Goal: Task Accomplishment & Management: Manage account settings

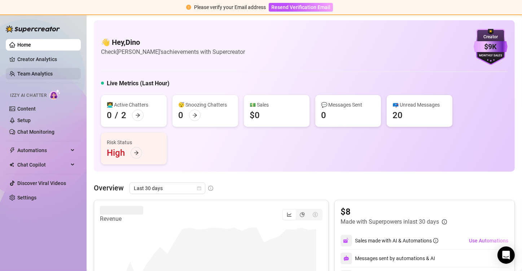
click at [53, 74] on link "Team Analytics" at bounding box center [34, 74] width 35 height 6
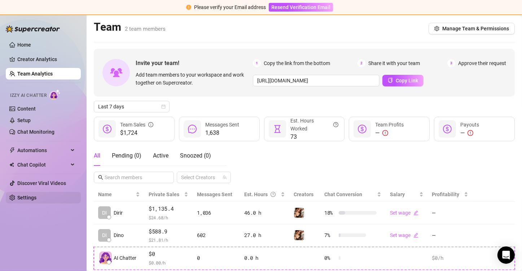
click at [25, 196] on link "Settings" at bounding box center [26, 198] width 19 height 6
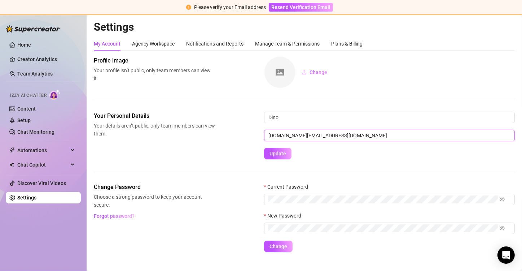
drag, startPoint x: 323, startPoint y: 136, endPoint x: 257, endPoint y: 131, distance: 66.2
click at [266, 134] on input "[DOMAIN_NAME][EMAIL_ADDRESS][DOMAIN_NAME]" at bounding box center [389, 136] width 251 height 12
click at [31, 73] on link "Team Analytics" at bounding box center [34, 74] width 35 height 6
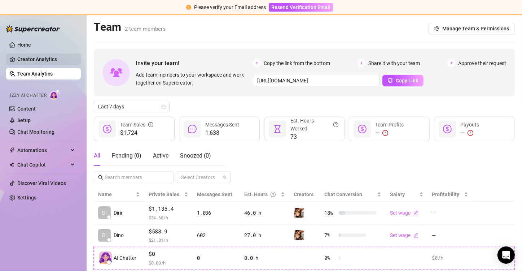
click at [26, 63] on link "Creator Analytics" at bounding box center [46, 59] width 58 height 12
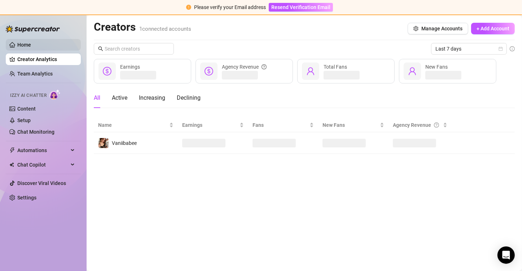
click at [24, 48] on link "Home" at bounding box center [24, 45] width 14 height 6
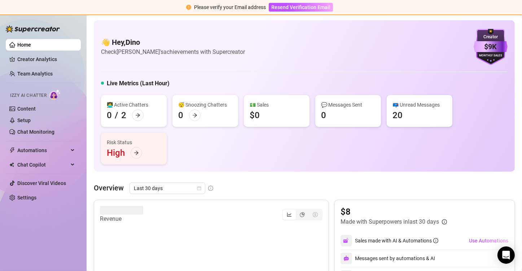
click at [39, 76] on link "Team Analytics" at bounding box center [34, 74] width 35 height 6
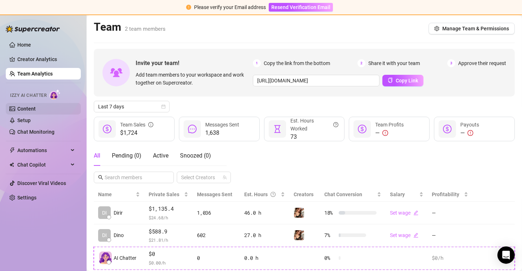
click at [31, 109] on link "Content" at bounding box center [26, 109] width 18 height 6
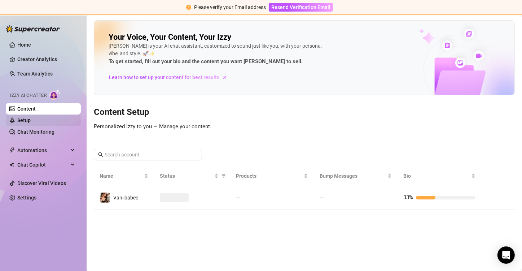
click at [31, 121] on link "Setup" at bounding box center [23, 120] width 13 height 6
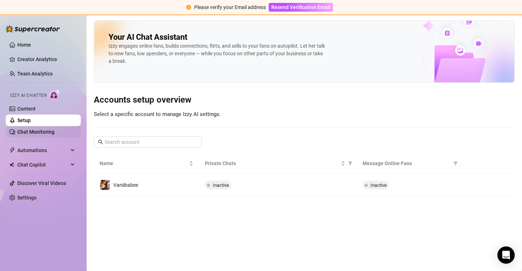
click at [49, 133] on link "Chat Monitoring" at bounding box center [35, 132] width 37 height 6
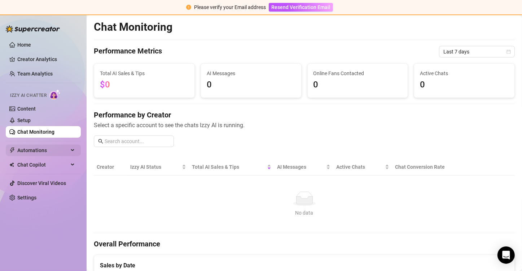
click at [56, 152] on span "Automations" at bounding box center [42, 150] width 51 height 12
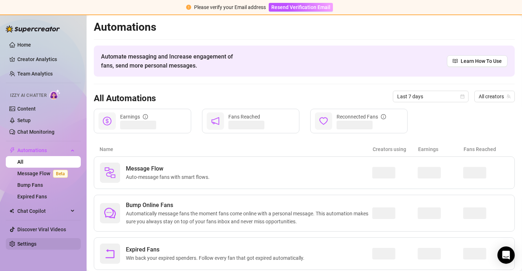
click at [28, 242] on link "Settings" at bounding box center [26, 244] width 19 height 6
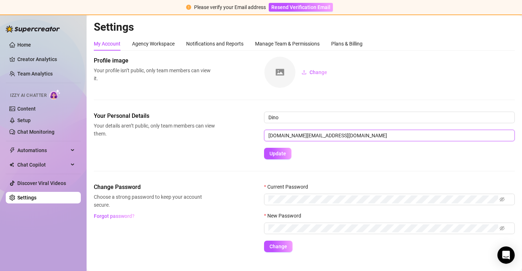
drag, startPoint x: 352, startPoint y: 140, endPoint x: 238, endPoint y: 114, distance: 116.5
click at [245, 133] on div "Your Personal Details Your details aren’t public, only team members can view th…" at bounding box center [304, 136] width 421 height 48
type input "[DOMAIN_NAME][EMAIL_ADDRESS][DOMAIN_NAME]"
drag, startPoint x: 285, startPoint y: 165, endPoint x: 278, endPoint y: 156, distance: 11.0
click at [285, 165] on div "Your Personal Details Your details aren’t public, only team members can view th…" at bounding box center [304, 147] width 421 height 71
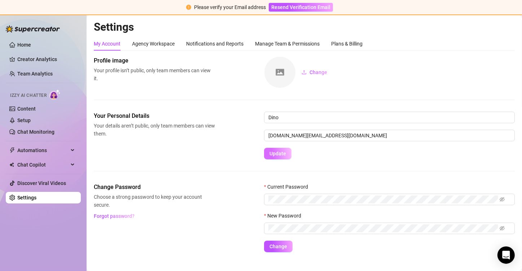
click at [275, 153] on span "Update" at bounding box center [278, 153] width 17 height 6
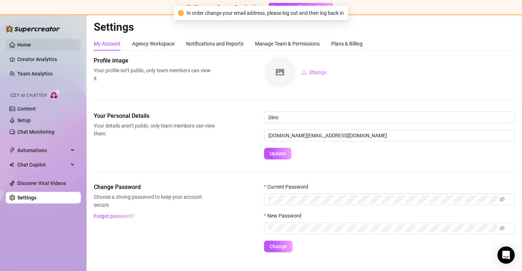
click at [26, 45] on link "Home" at bounding box center [24, 45] width 14 height 6
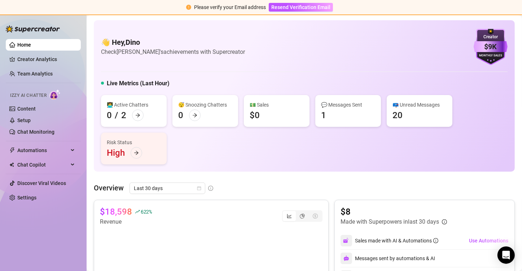
click at [24, 45] on link "Home" at bounding box center [24, 45] width 14 height 6
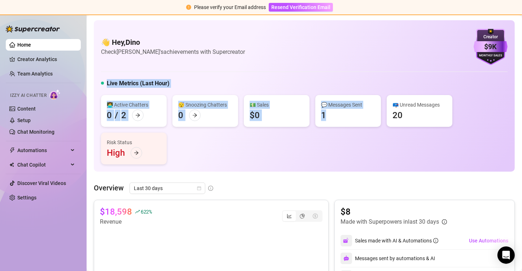
drag, startPoint x: 106, startPoint y: 82, endPoint x: 379, endPoint y: 161, distance: 284.4
click at [379, 161] on div "Live Metrics (Last Hour) 👩‍💻 Active Chatters 0 / 2 😴 Snoozing Chatters 0 💵 Sale…" at bounding box center [304, 121] width 407 height 85
drag, startPoint x: 185, startPoint y: 156, endPoint x: 95, endPoint y: 80, distance: 117.3
click at [95, 80] on div "👋 Hey, Dino Check Inkanta's achievements with Supercreator $9K Creator Monthly …" at bounding box center [304, 95] width 421 height 151
click at [197, 76] on div "👋 Hey, Dino Check Inkanta's achievements with Supercreator $9K Creator Monthly …" at bounding box center [304, 95] width 421 height 151
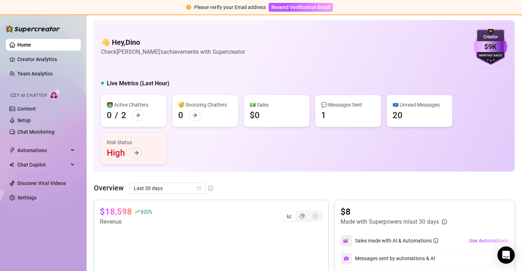
click at [167, 62] on div "👋 Hey, Dino Check [PERSON_NAME]'s achievements with Supercreator $9K Creator Mo…" at bounding box center [304, 47] width 407 height 36
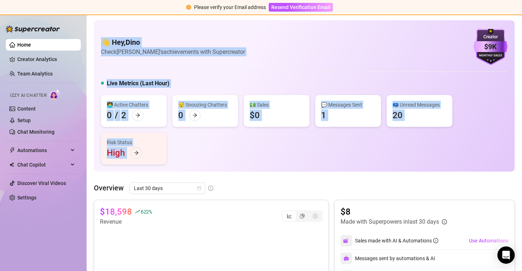
drag, startPoint x: 92, startPoint y: 83, endPoint x: 184, endPoint y: 153, distance: 116.4
click at [184, 153] on div "👩‍💻 Active Chatters 0 / 2 😴 Snoozing Chatters 0 💵 Sales $0 💬 Messages Sent 1 📪 …" at bounding box center [304, 129] width 407 height 69
click at [183, 152] on div "👩‍💻 Active Chatters 0 / 2 😴 Snoozing Chatters 0 💵 Sales $0 💬 Messages Sent 1 📪 …" at bounding box center [304, 129] width 407 height 69
click at [179, 154] on div "👩‍💻 Active Chatters 0 / 2 😴 Snoozing Chatters 0 💵 Sales $0 💬 Messages Sent 1 📪 …" at bounding box center [304, 129] width 407 height 69
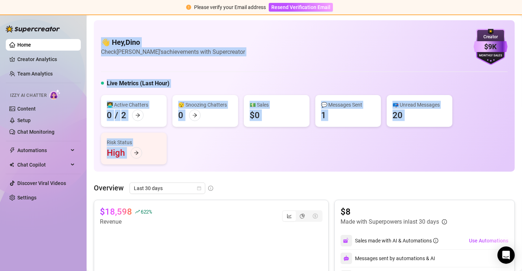
click at [104, 42] on h4 "👋 Hey, [PERSON_NAME]" at bounding box center [173, 42] width 144 height 10
drag, startPoint x: 104, startPoint y: 42, endPoint x: 172, endPoint y: 156, distance: 132.6
click at [172, 156] on div "👋 Hey, Dino Check Inkanta's achievements with Supercreator $9K Creator Monthly …" at bounding box center [304, 95] width 421 height 151
click at [173, 154] on div "👩‍💻 Active Chatters 0 / 2 😴 Snoozing Chatters 0 💵 Sales $0 💬 Messages Sent 1 📪 …" at bounding box center [304, 129] width 407 height 69
drag, startPoint x: 172, startPoint y: 155, endPoint x: 96, endPoint y: 25, distance: 150.1
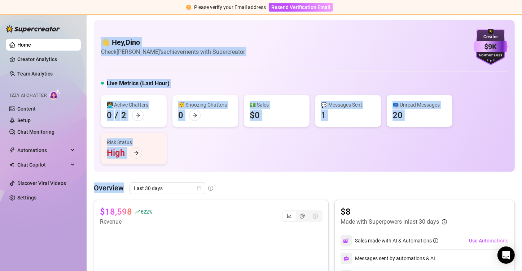
click at [96, 25] on div "👋 Hey, Dino Check Inkanta's achievements with Supercreator $9K Creator Monthly …" at bounding box center [304, 95] width 421 height 151
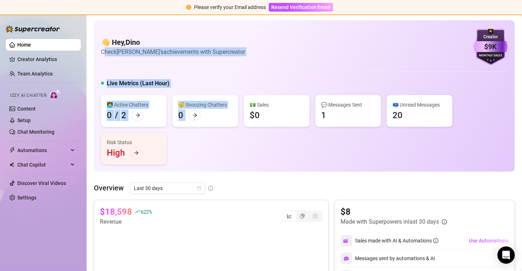
drag, startPoint x: 205, startPoint y: 141, endPoint x: 105, endPoint y: 48, distance: 136.8
click at [105, 48] on div "👋 Hey, Dino Check Inkanta's achievements with Supercreator $9K Creator Monthly …" at bounding box center [304, 95] width 421 height 151
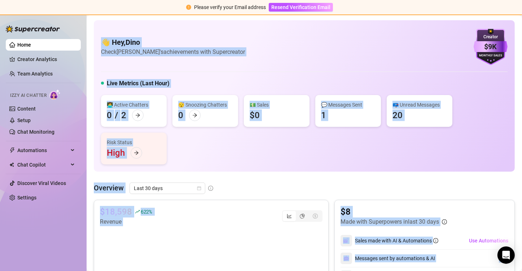
drag, startPoint x: 104, startPoint y: 33, endPoint x: 512, endPoint y: 176, distance: 432.4
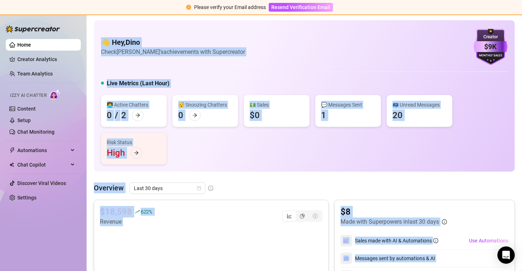
drag, startPoint x: 97, startPoint y: 39, endPoint x: 473, endPoint y: 256, distance: 433.6
click at [311, 41] on div "👋 Hey, Dino Check [PERSON_NAME]'s achievements with Supercreator $9K Creator Mo…" at bounding box center [304, 47] width 407 height 36
